Goal: Information Seeking & Learning: Learn about a topic

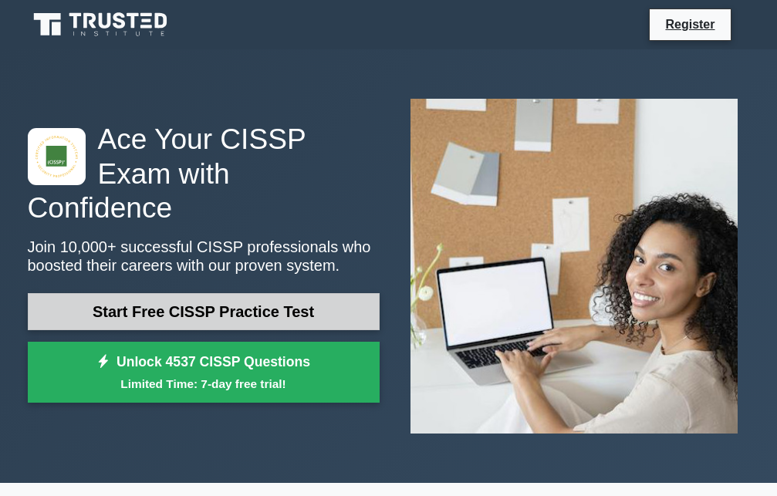
click at [234, 296] on link "Start Free CISSP Practice Test" at bounding box center [204, 311] width 352 height 37
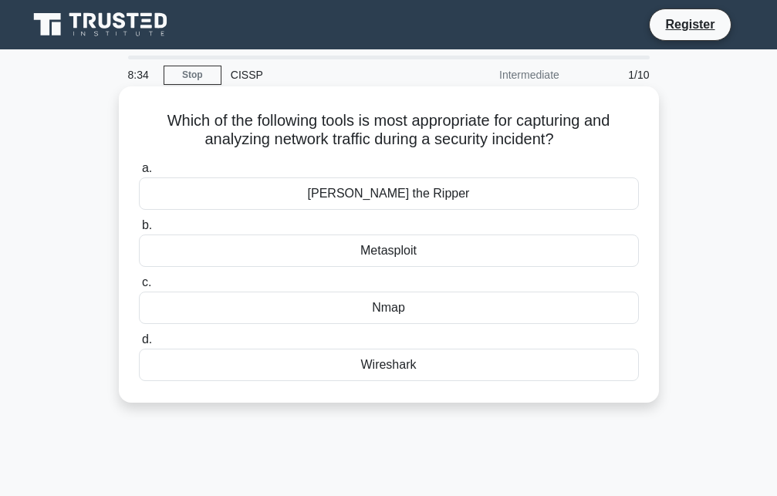
click at [297, 383] on div "a. [PERSON_NAME] the Ripper b. Metasploit c. d." at bounding box center [389, 270] width 519 height 228
click at [348, 360] on div "Wireshark" at bounding box center [389, 365] width 500 height 32
click at [139, 345] on input "d. Wireshark" at bounding box center [139, 340] width 0 height 10
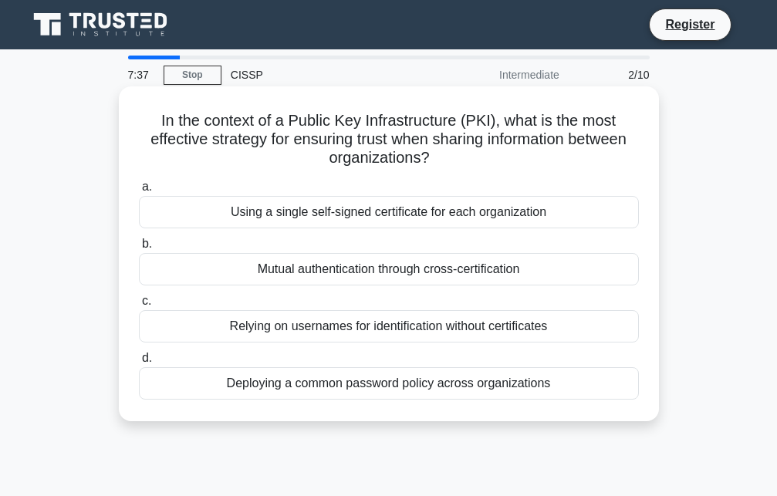
click at [463, 277] on div "Mutual authentication through cross-certification" at bounding box center [389, 269] width 500 height 32
click at [139, 249] on input "b. Mutual authentication through cross-certification" at bounding box center [139, 244] width 0 height 10
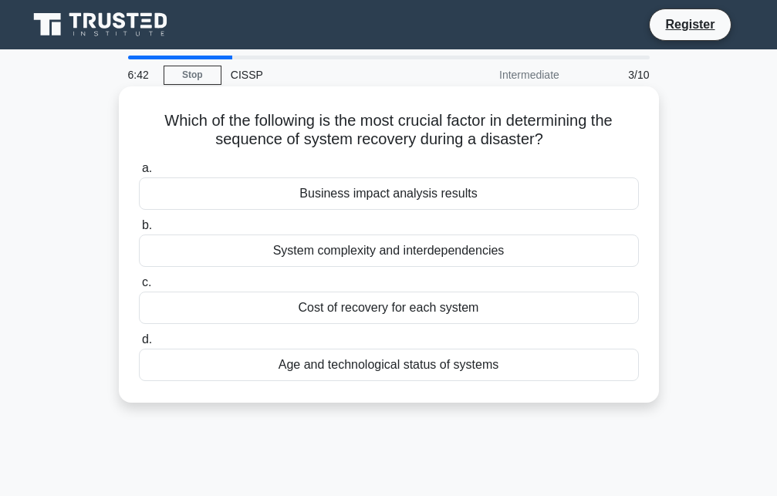
click at [448, 200] on div "Business impact analysis results" at bounding box center [389, 194] width 500 height 32
click at [139, 174] on input "a. Business impact analysis results" at bounding box center [139, 169] width 0 height 10
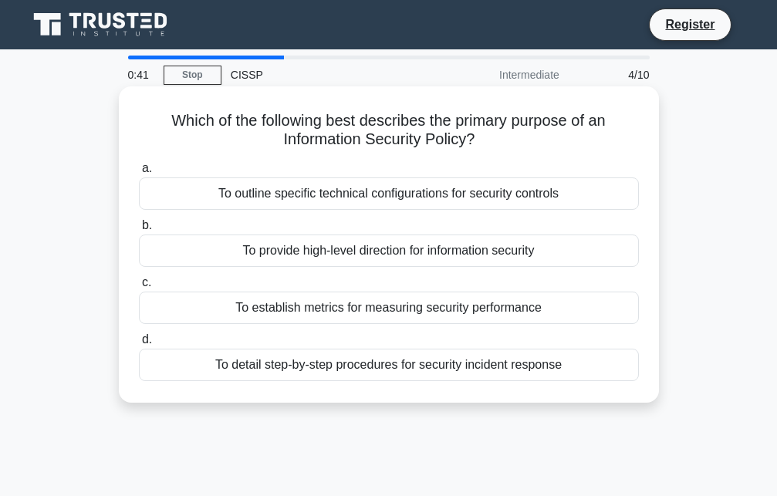
click at [406, 253] on div "To provide high-level direction for information security" at bounding box center [389, 251] width 500 height 32
click at [139, 231] on input "b. To provide high-level direction for information security" at bounding box center [139, 226] width 0 height 10
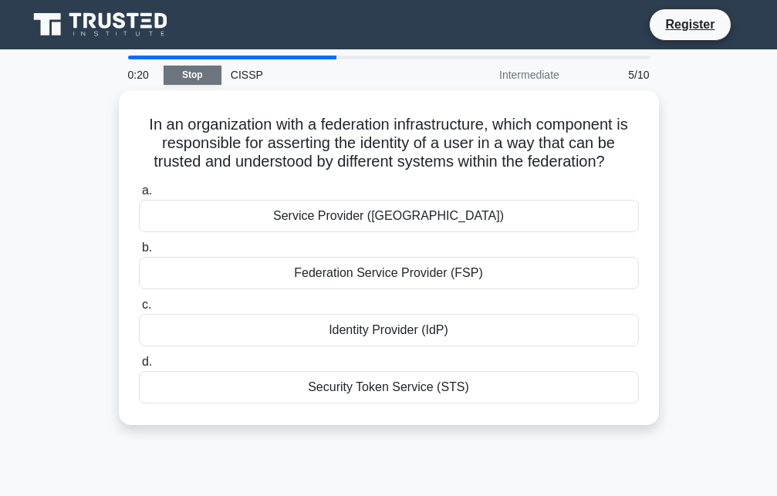
click at [186, 69] on link "Stop" at bounding box center [193, 75] width 58 height 19
